Goal: Task Accomplishment & Management: Manage account settings

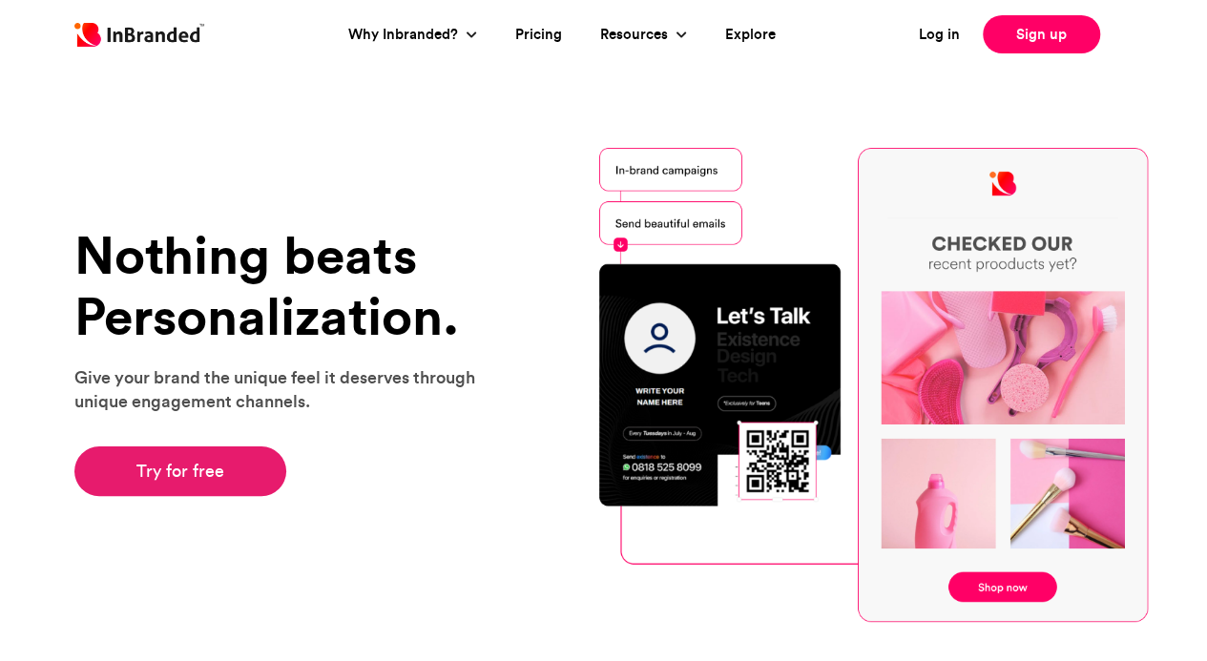
click at [209, 474] on link "Try for free" at bounding box center [180, 471] width 213 height 50
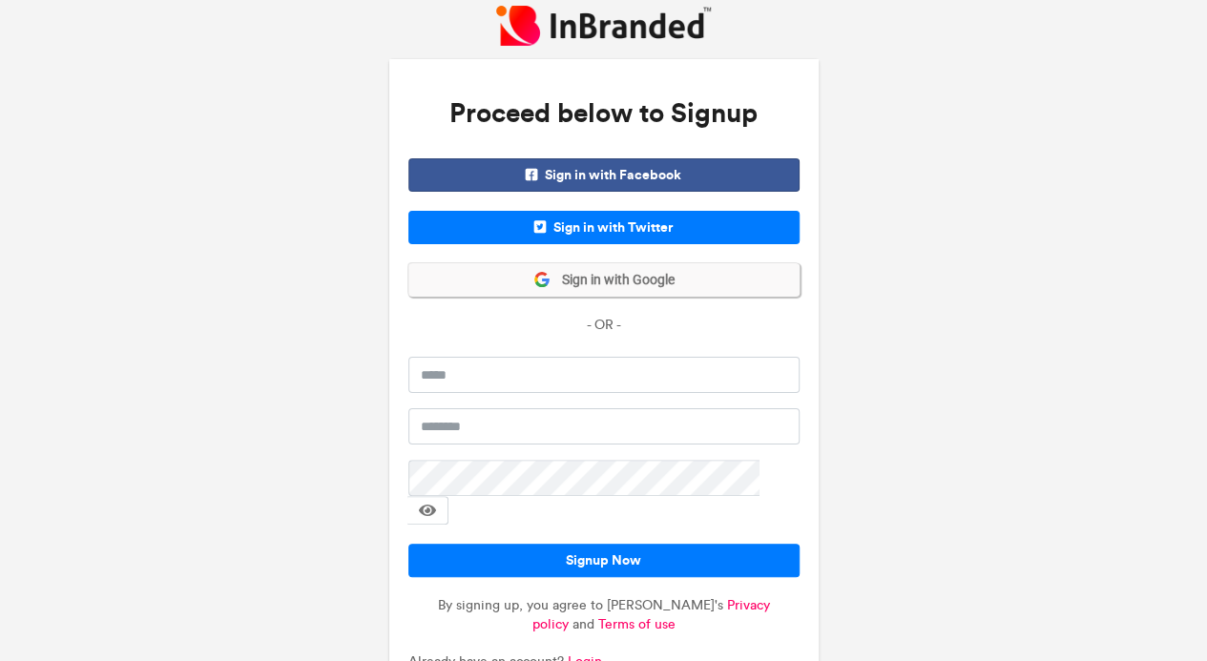
click at [609, 278] on span "Sign in with Google" at bounding box center [612, 280] width 124 height 19
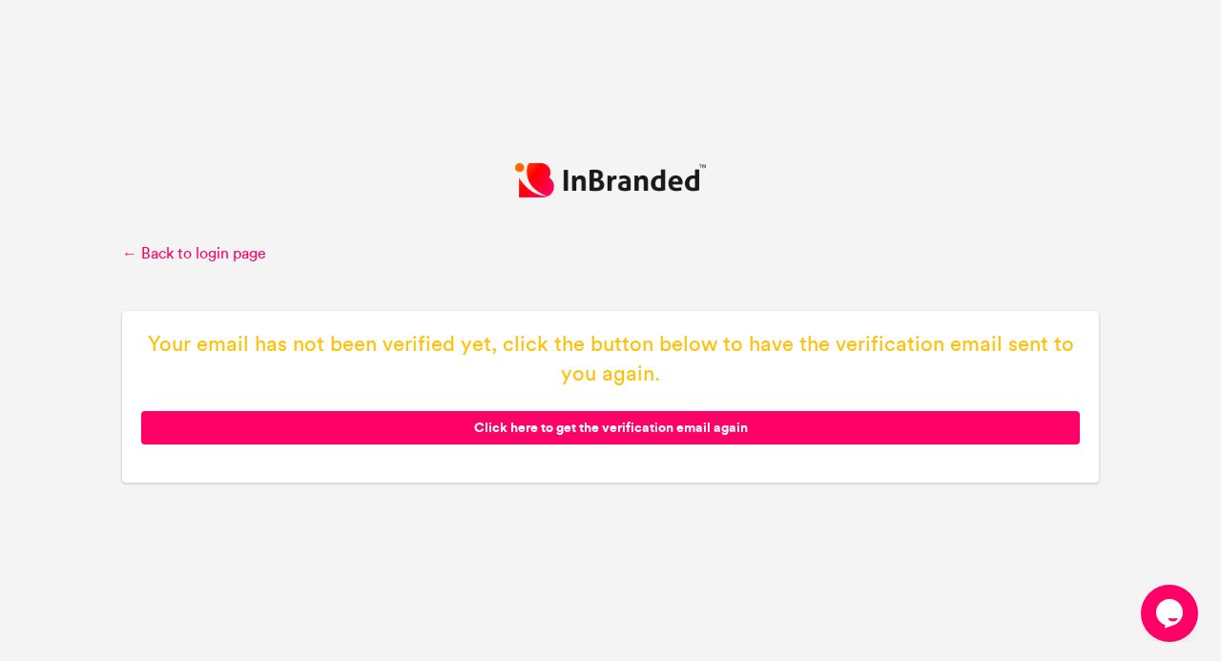
click at [614, 425] on span "Click here to get the verification email again" at bounding box center [610, 427] width 939 height 33
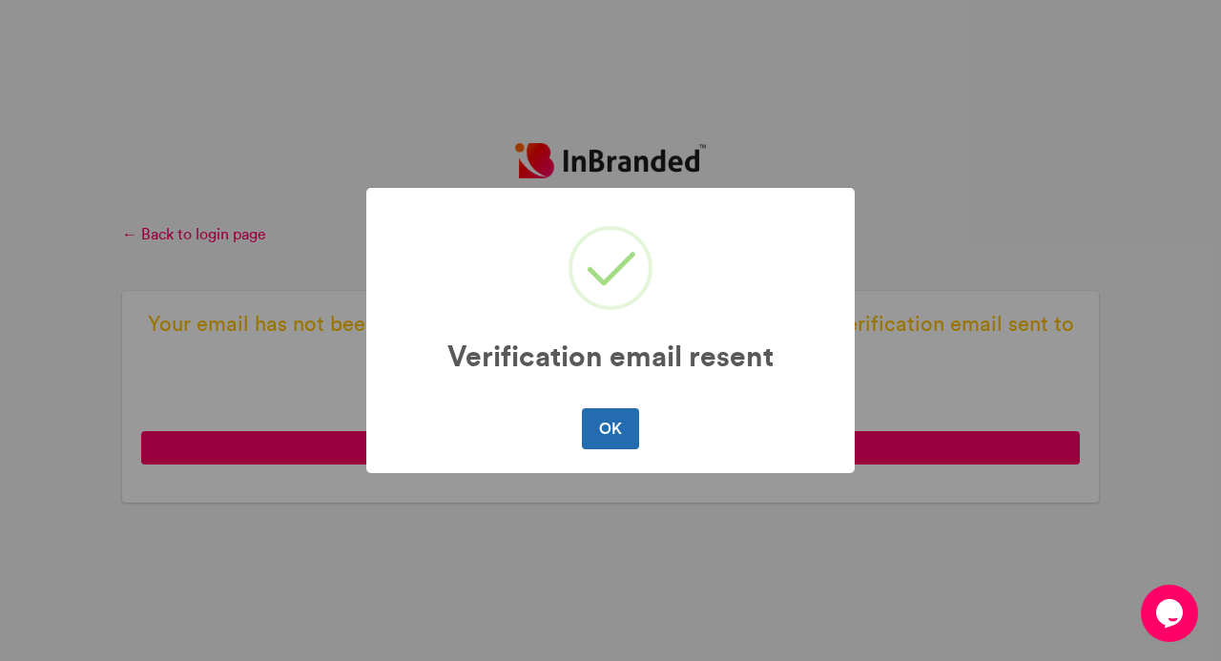
click at [614, 426] on button "OK" at bounding box center [610, 428] width 56 height 40
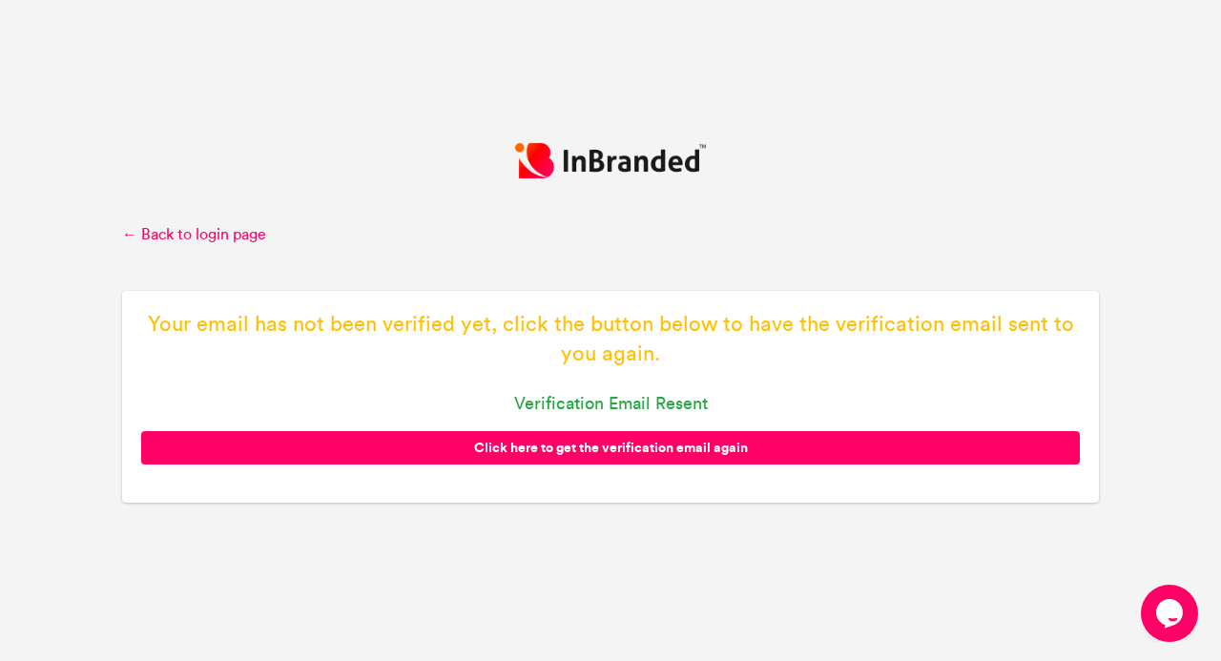
click at [674, 449] on span "Click here to get the verification email again" at bounding box center [610, 447] width 939 height 33
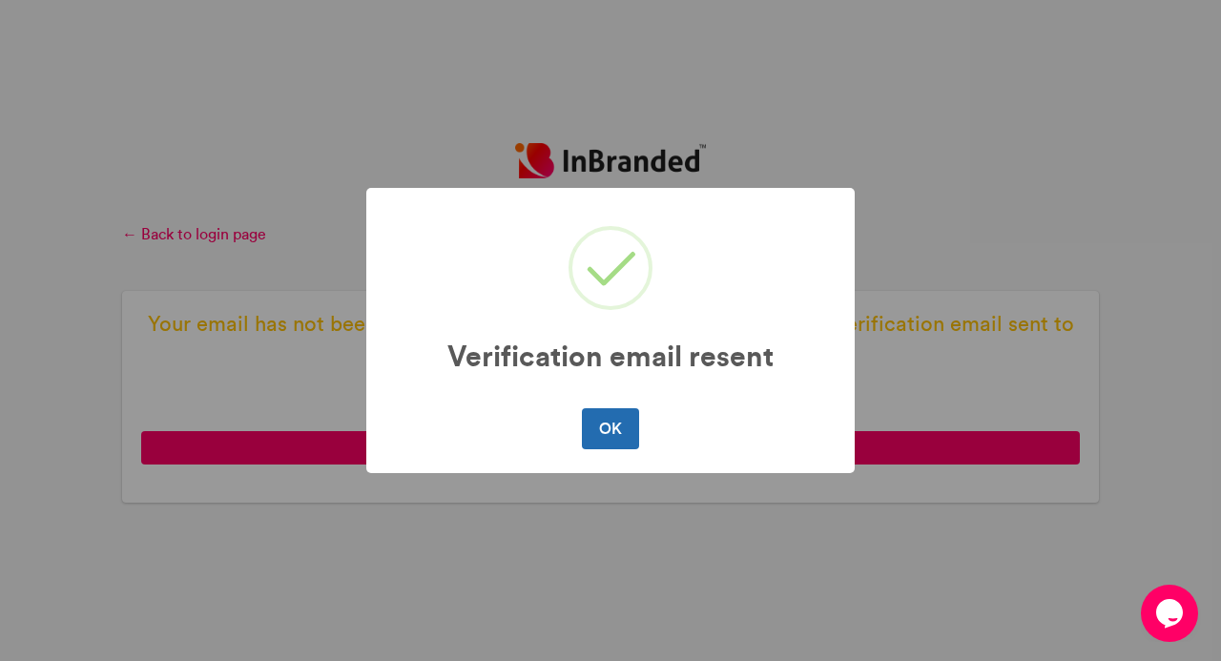
click at [606, 421] on button "OK" at bounding box center [610, 428] width 56 height 40
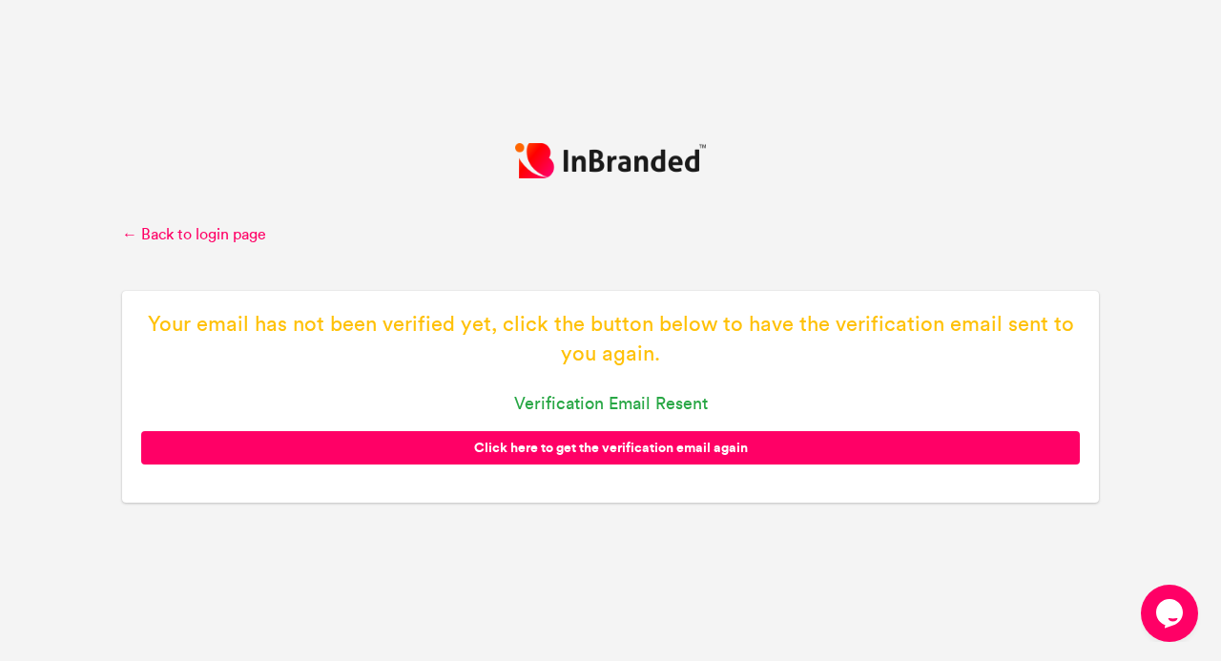
click at [612, 444] on span "Click here to get the verification email again" at bounding box center [610, 447] width 939 height 33
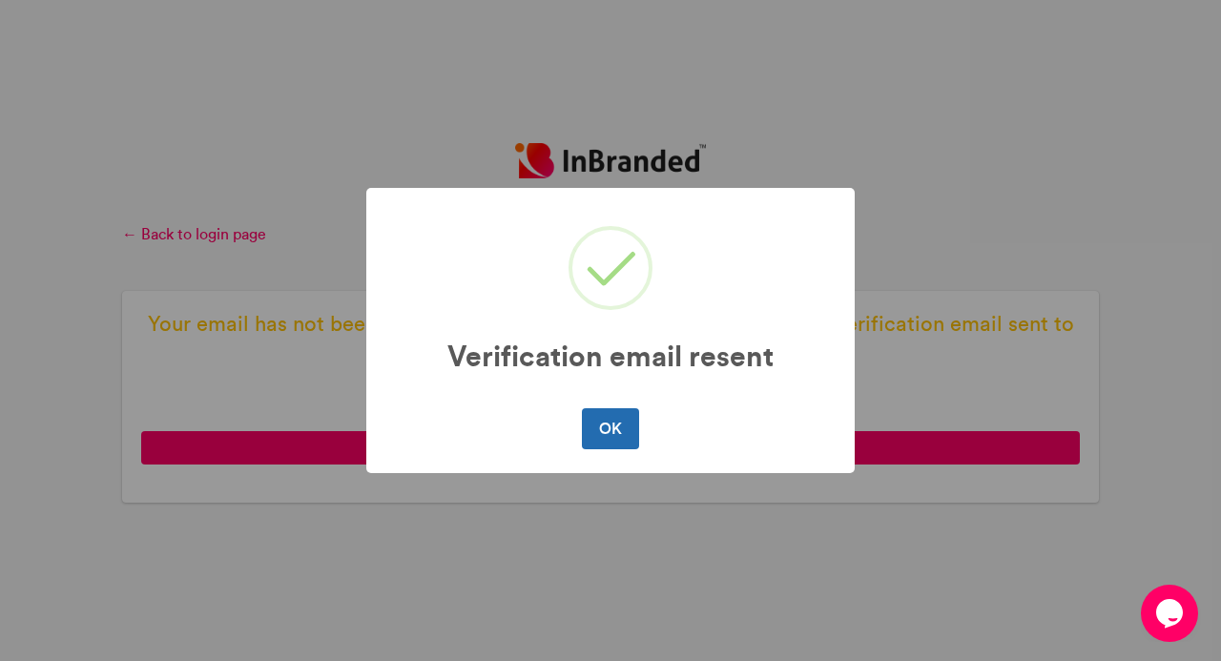
click at [604, 436] on button "OK" at bounding box center [610, 428] width 56 height 40
